Goal: Information Seeking & Learning: Find specific fact

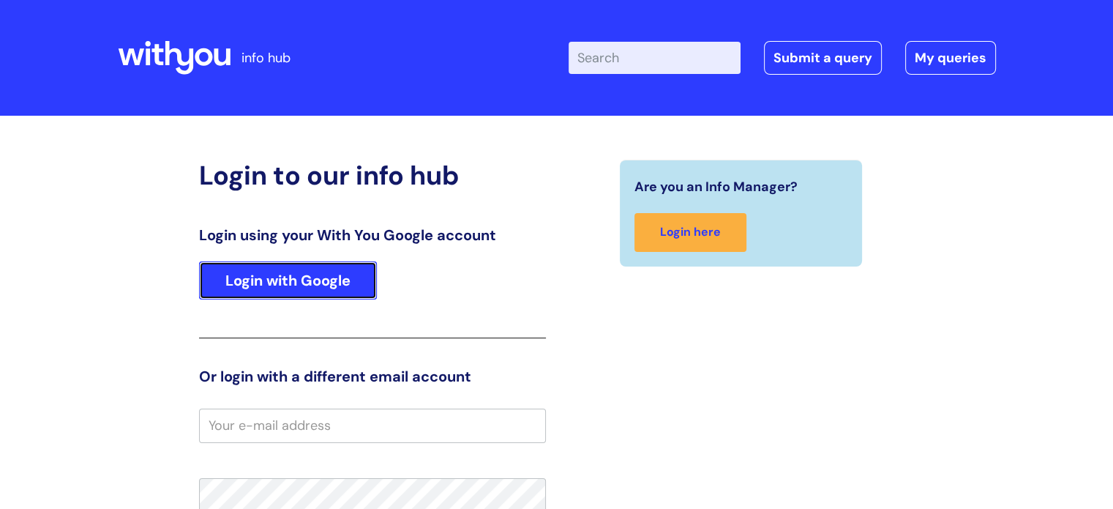
click at [316, 275] on link "Login with Google" at bounding box center [288, 280] width 178 height 38
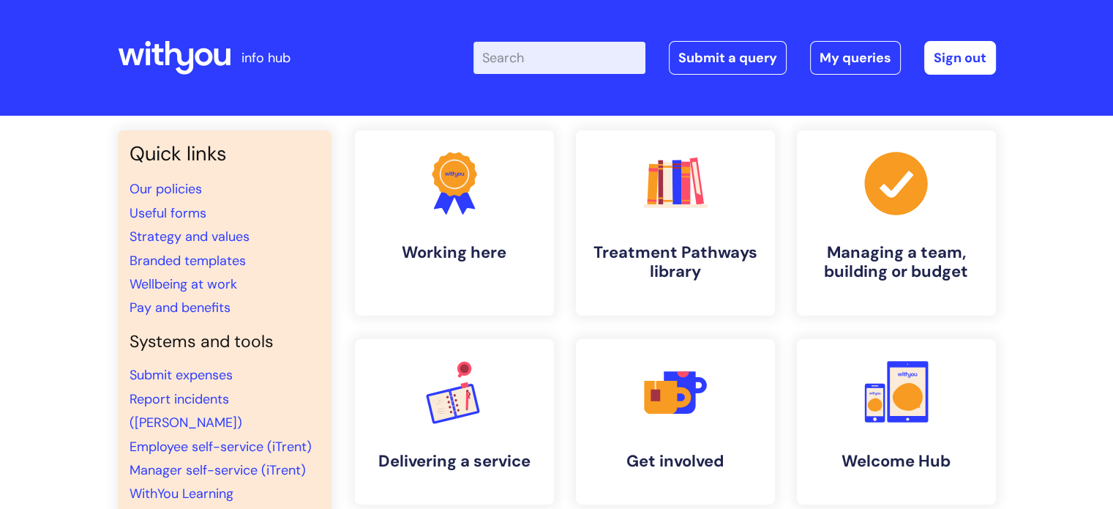
click at [556, 53] on input "Enter your search term here..." at bounding box center [560, 58] width 172 height 32
click at [154, 213] on link "Useful forms" at bounding box center [168, 213] width 77 height 18
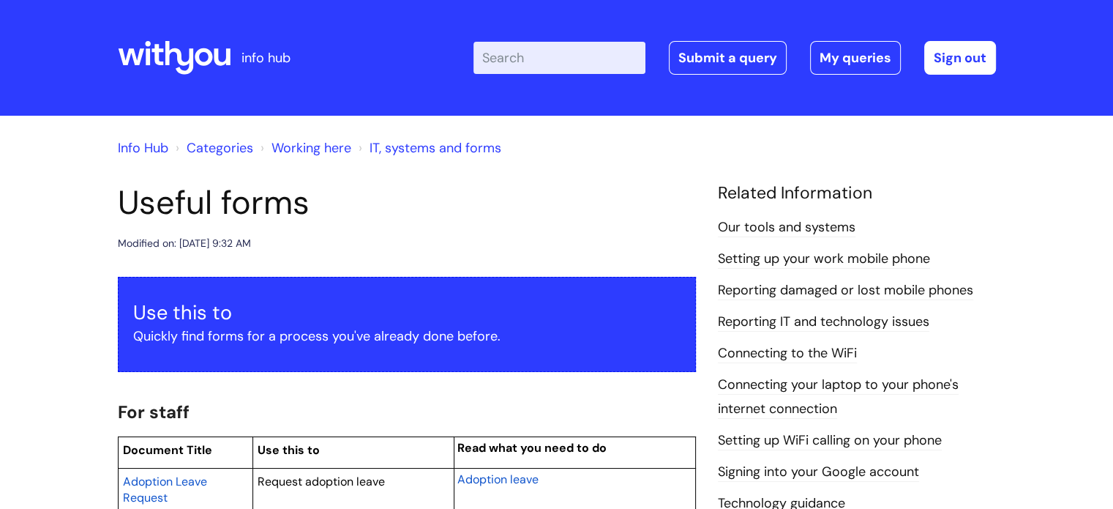
click at [565, 55] on input "Enter your search term here..." at bounding box center [560, 58] width 172 height 32
type input "live supervision"
click button "Search" at bounding box center [0, 0] width 0 height 0
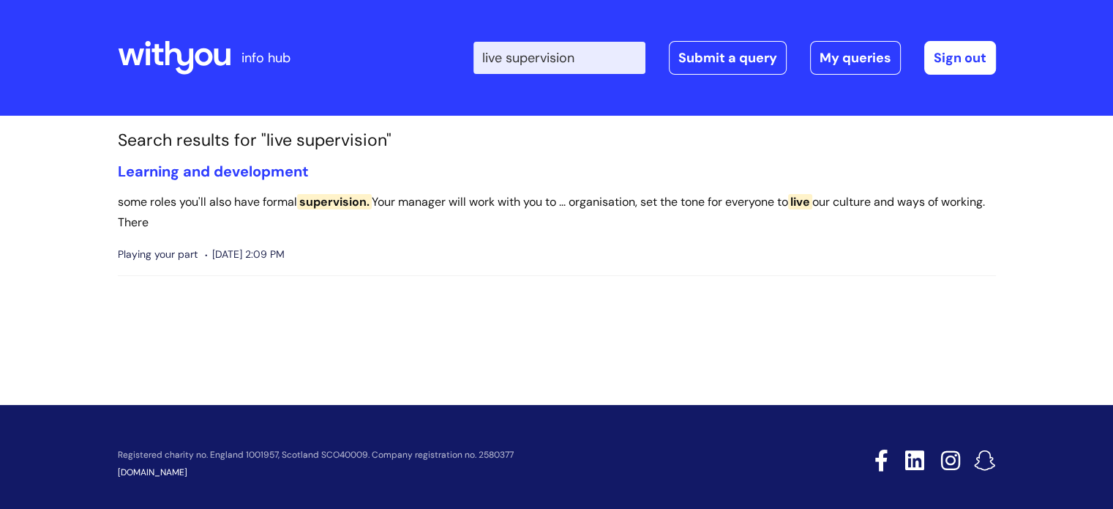
click at [602, 59] on input "live supervision" at bounding box center [560, 58] width 172 height 32
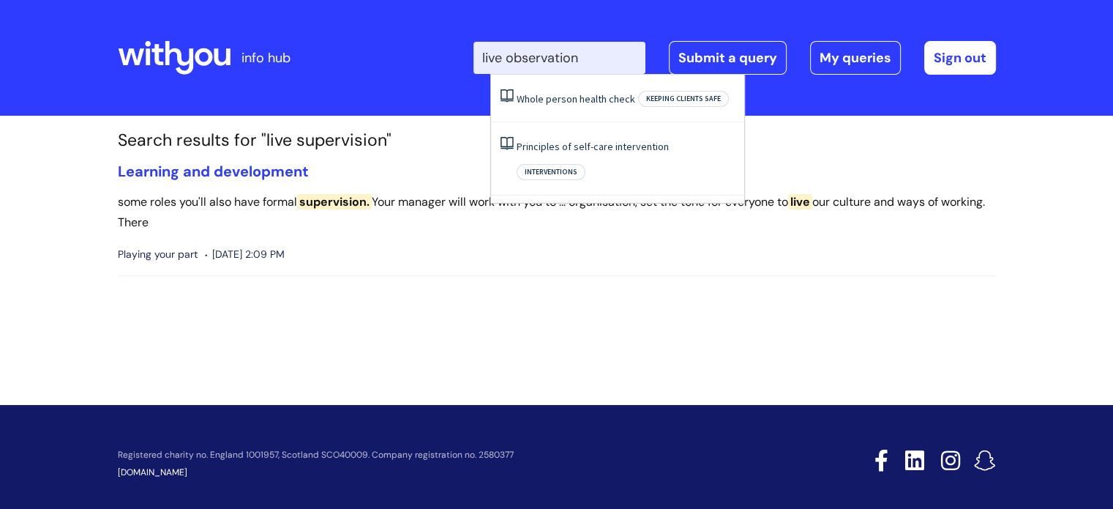
type input "live observation"
click button "Search" at bounding box center [0, 0] width 0 height 0
